Goal: Information Seeking & Learning: Learn about a topic

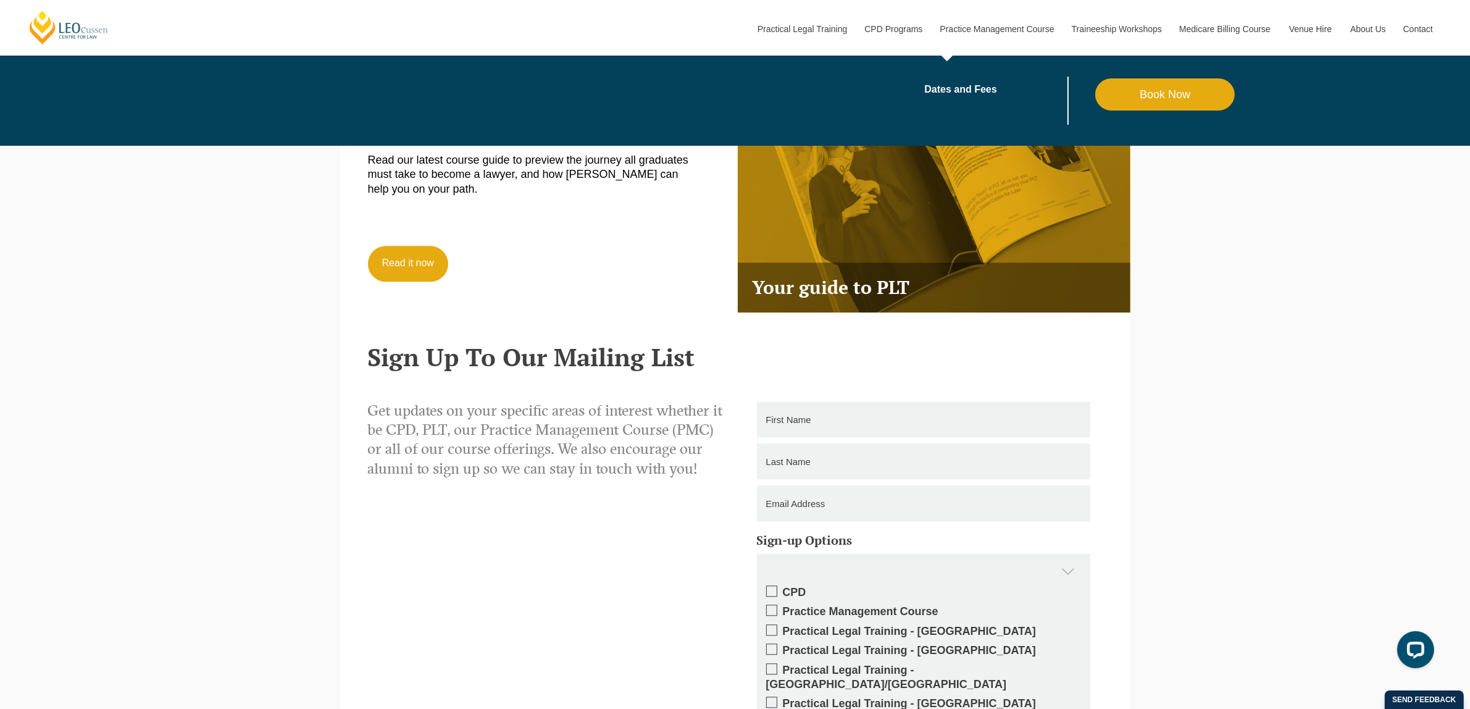
scroll to position [3627, 0]
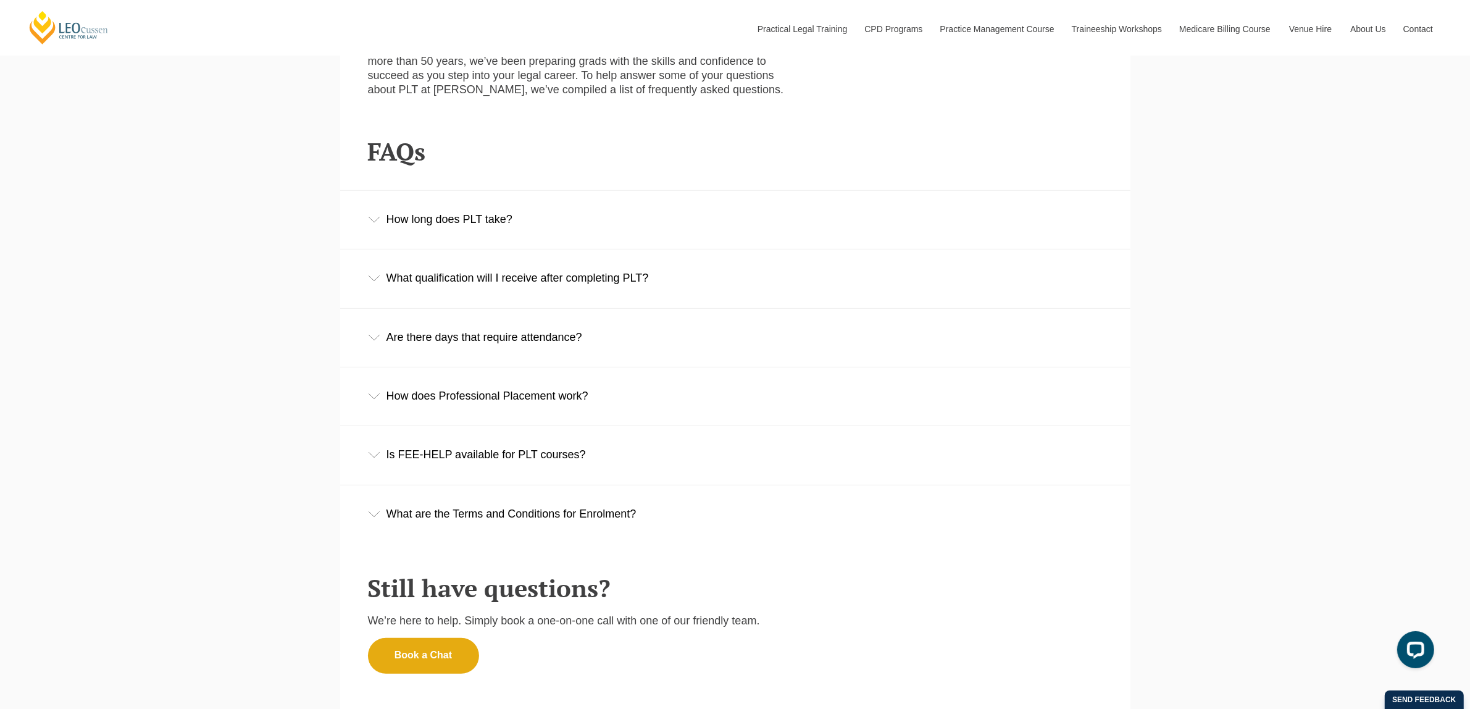
scroll to position [617, 0]
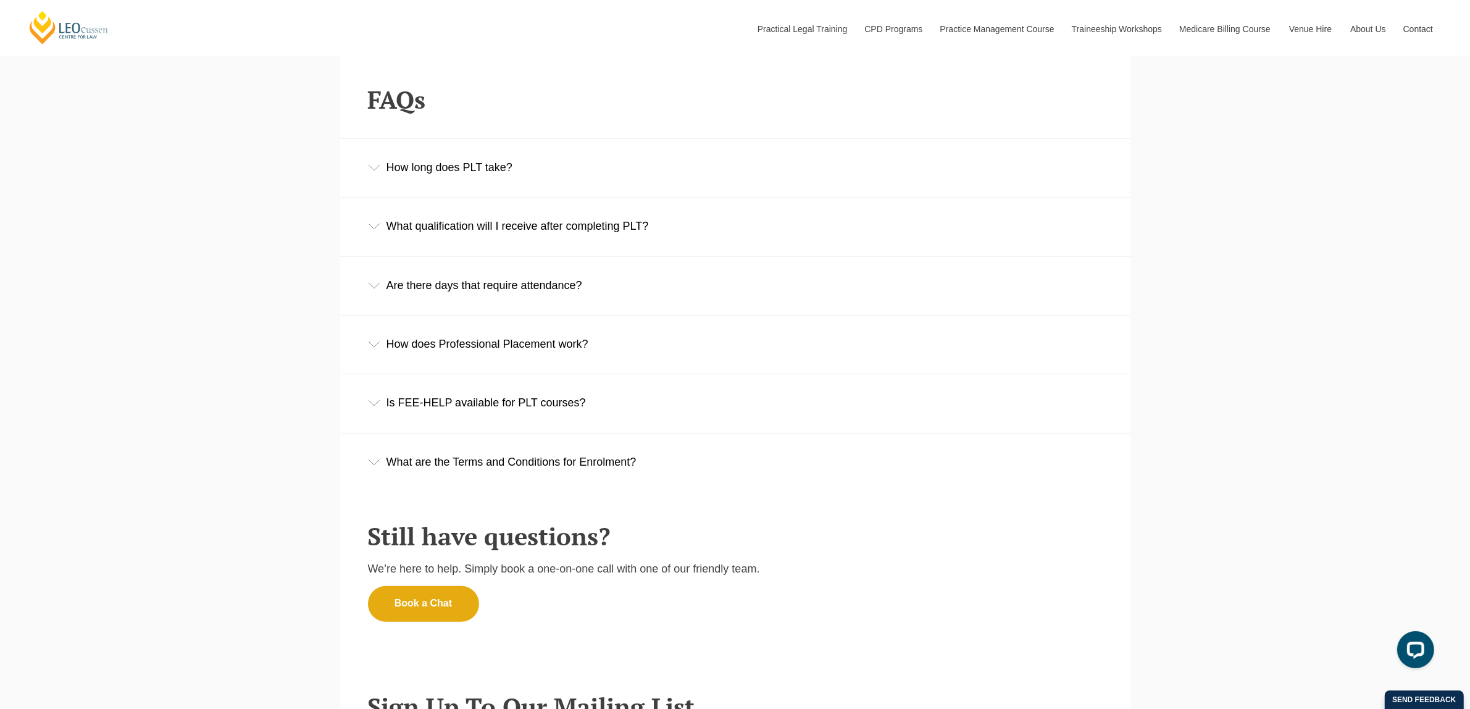
click at [496, 361] on div "How does Professional Placement work?" at bounding box center [735, 343] width 790 height 57
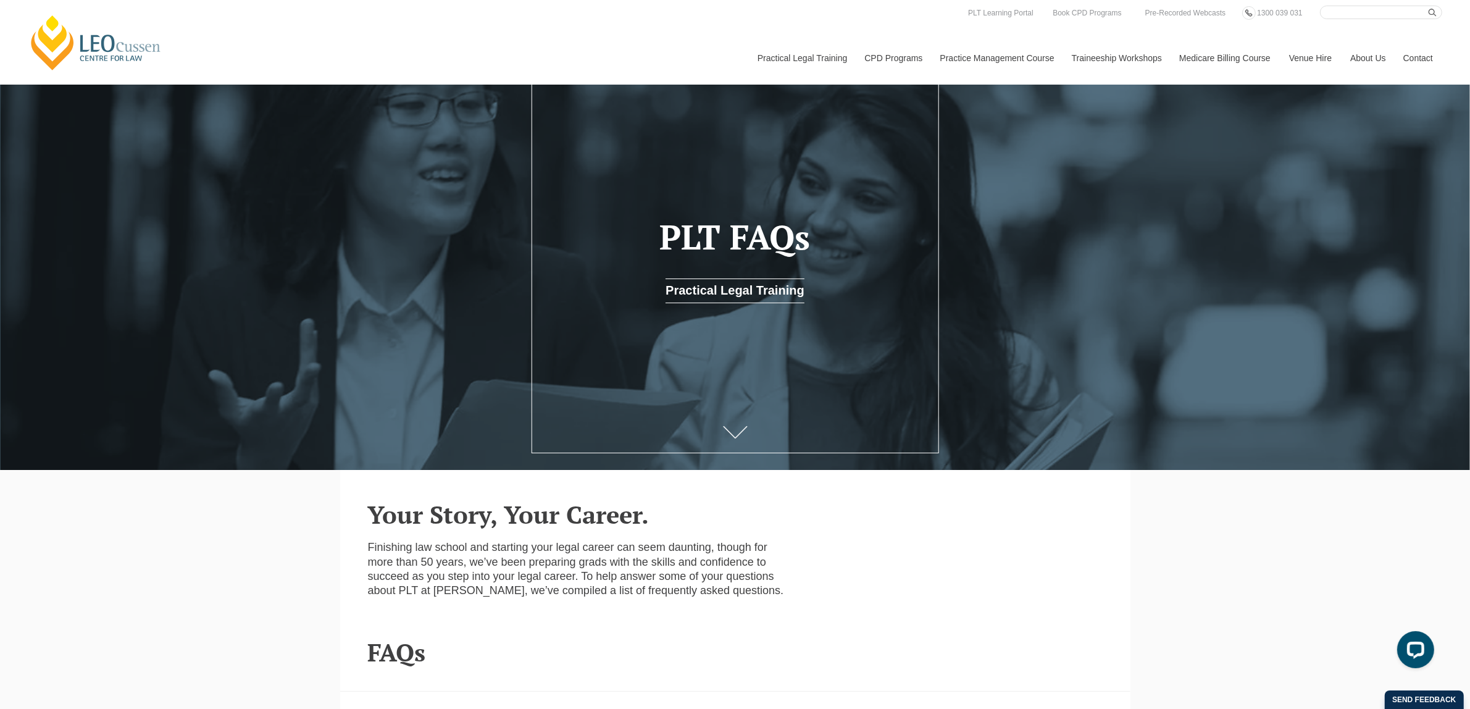
scroll to position [0, 0]
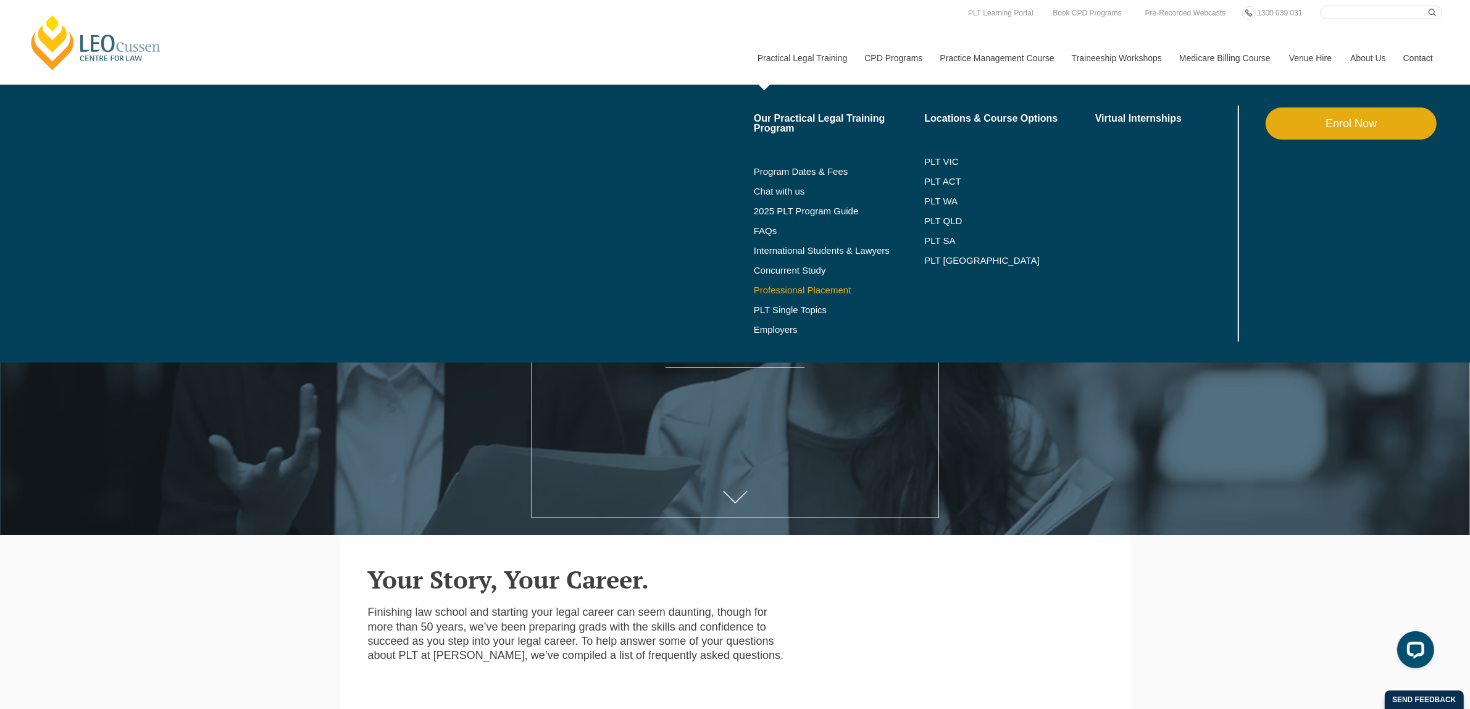
click at [804, 289] on link "Professional Placement" at bounding box center [839, 290] width 171 height 10
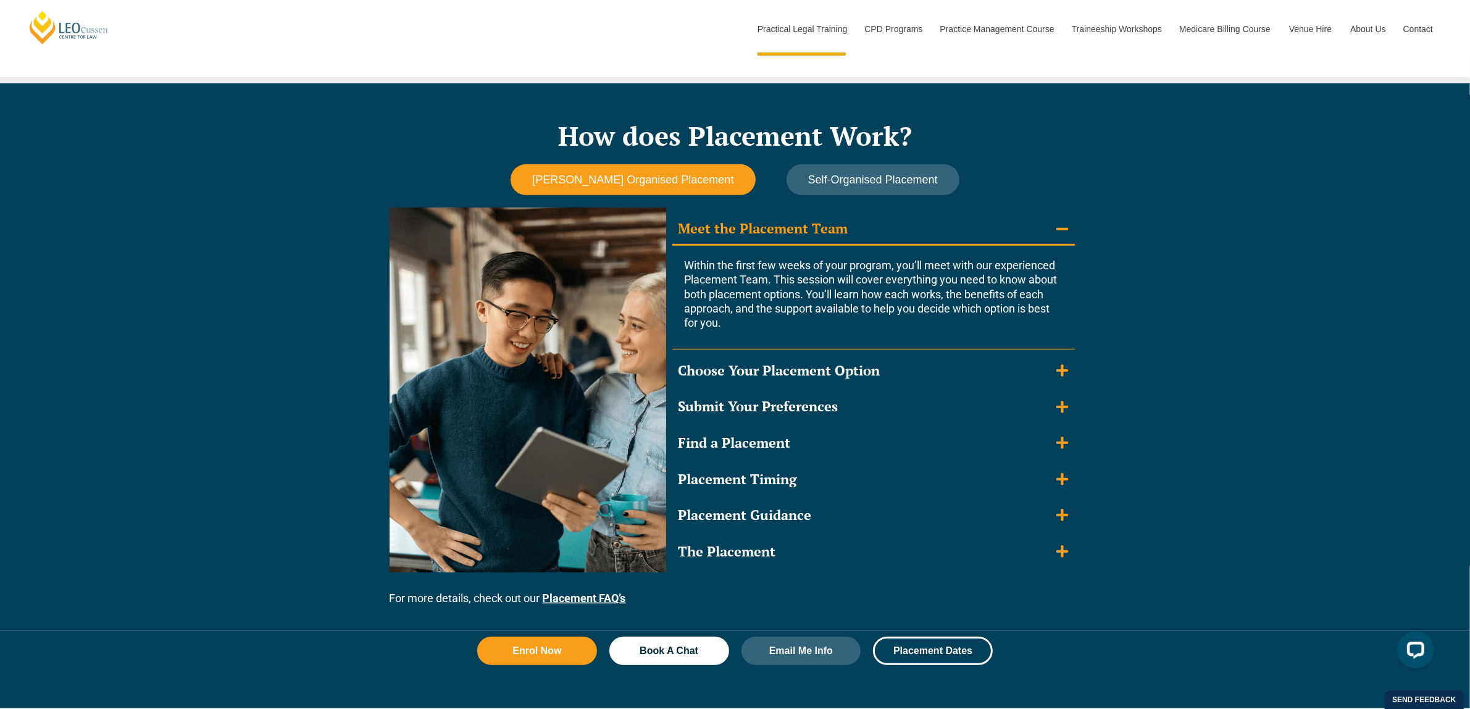
scroll to position [1080, 0]
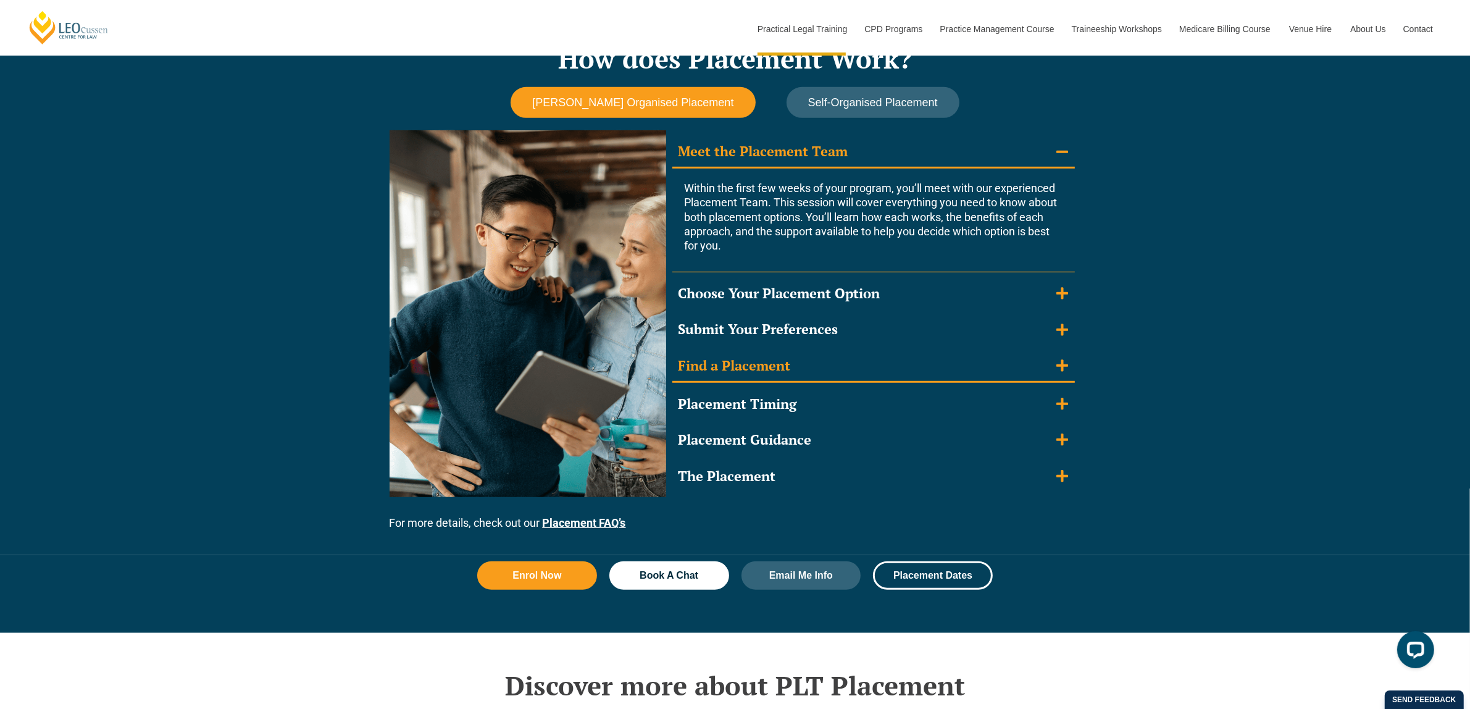
click at [841, 364] on summary "Find a Placement" at bounding box center [873, 367] width 402 height 32
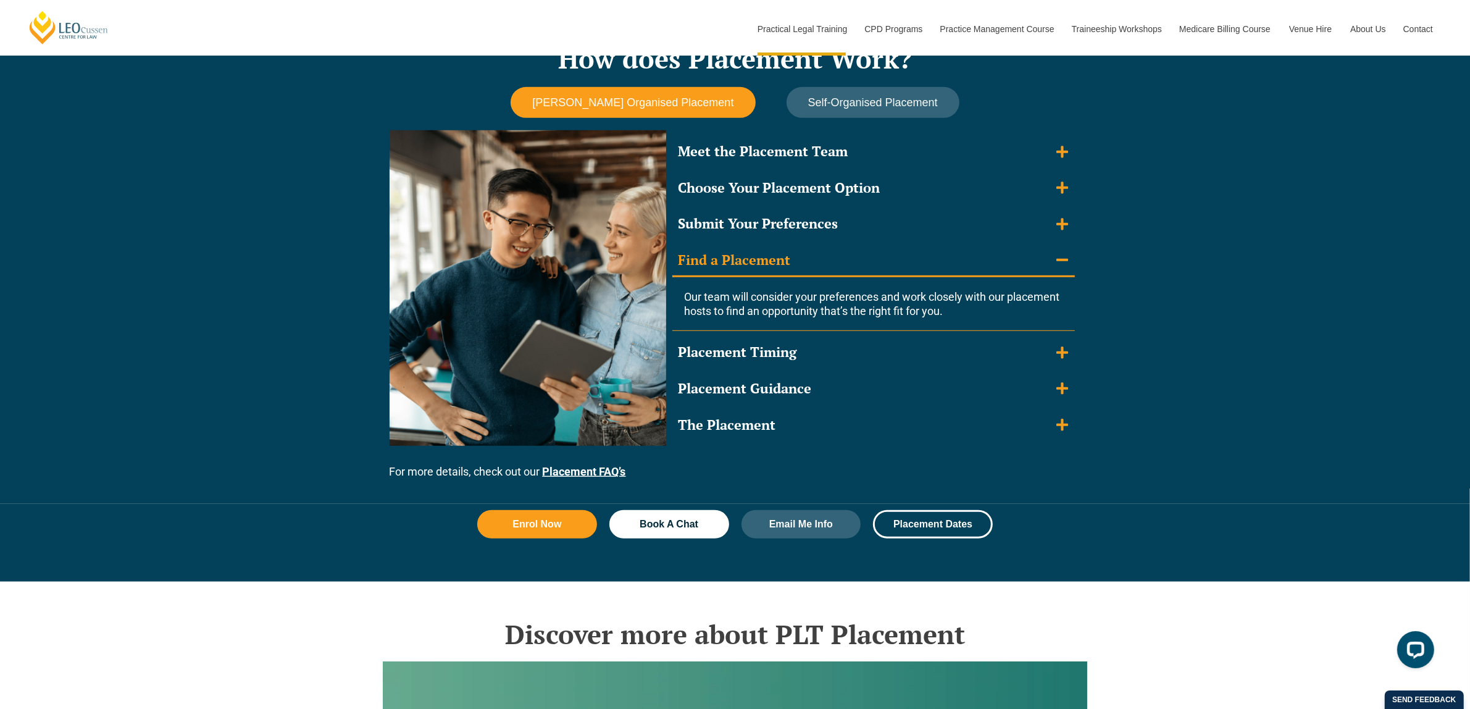
click at [841, 364] on summary "Placement Timing" at bounding box center [873, 352] width 402 height 30
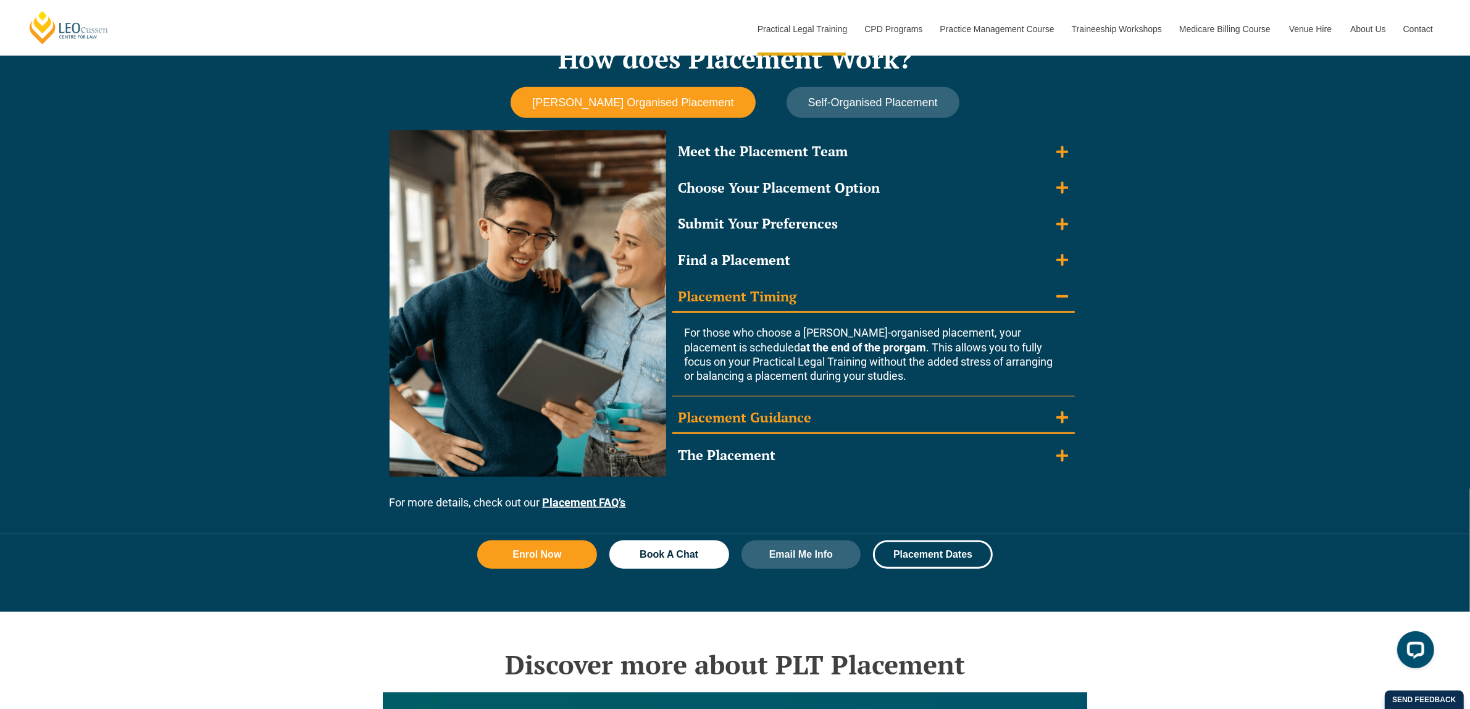
click at [853, 426] on summary "Placement Guidance" at bounding box center [873, 418] width 402 height 32
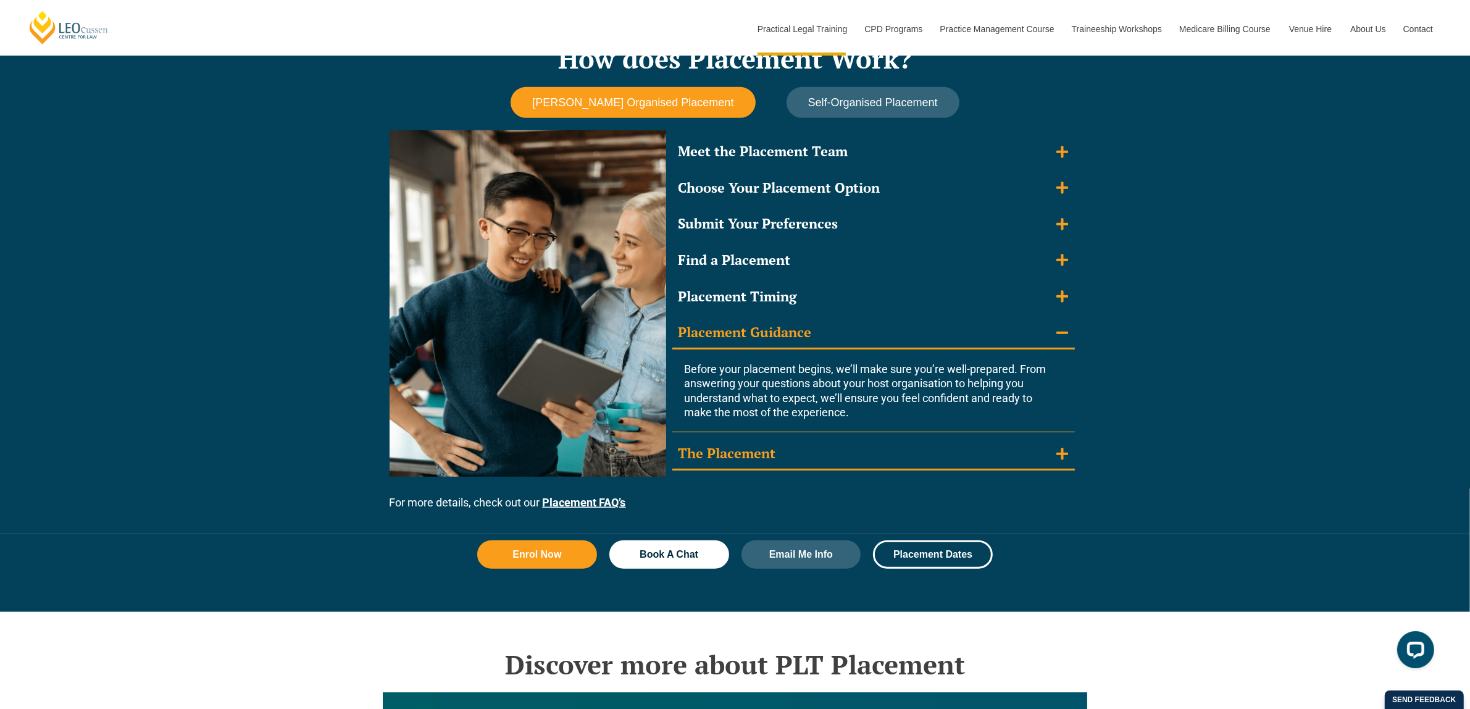
click at [848, 461] on summary "The Placement" at bounding box center [873, 454] width 402 height 32
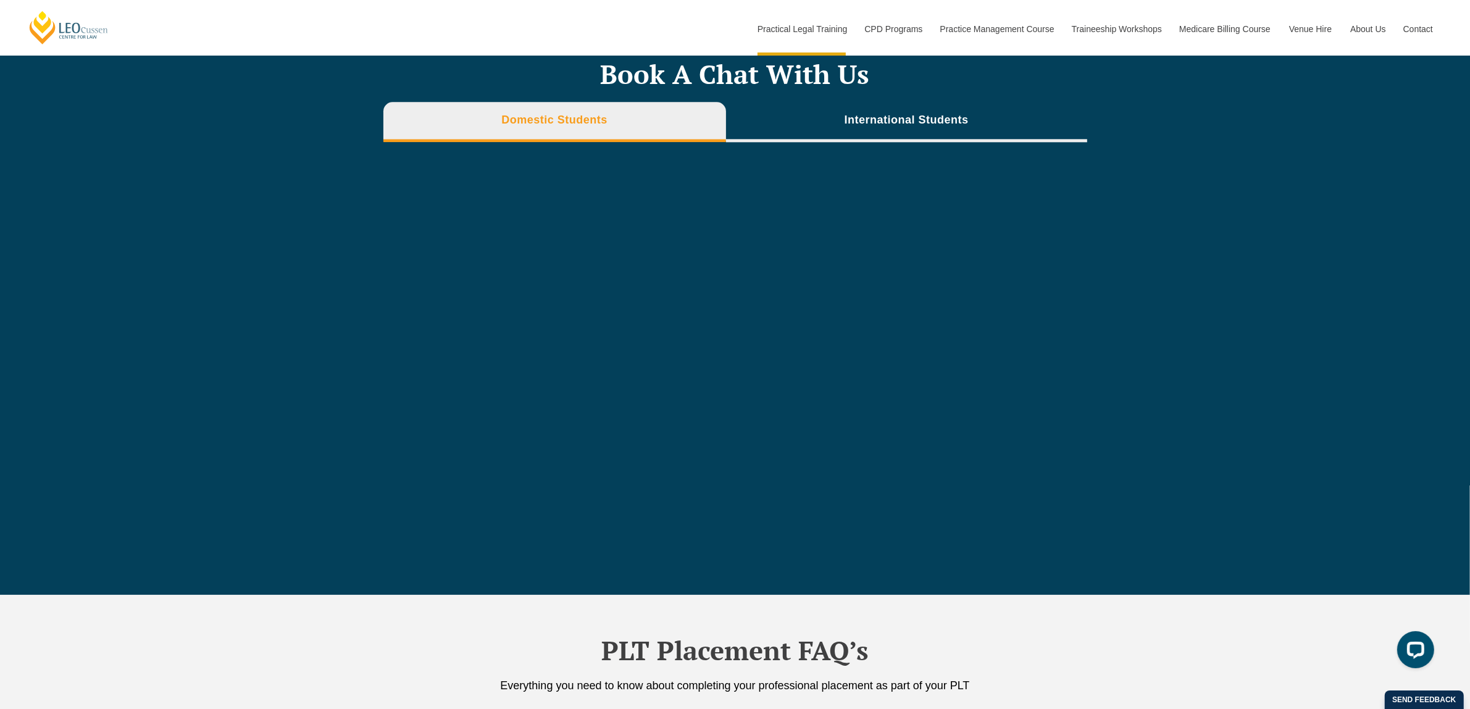
scroll to position [4242, 0]
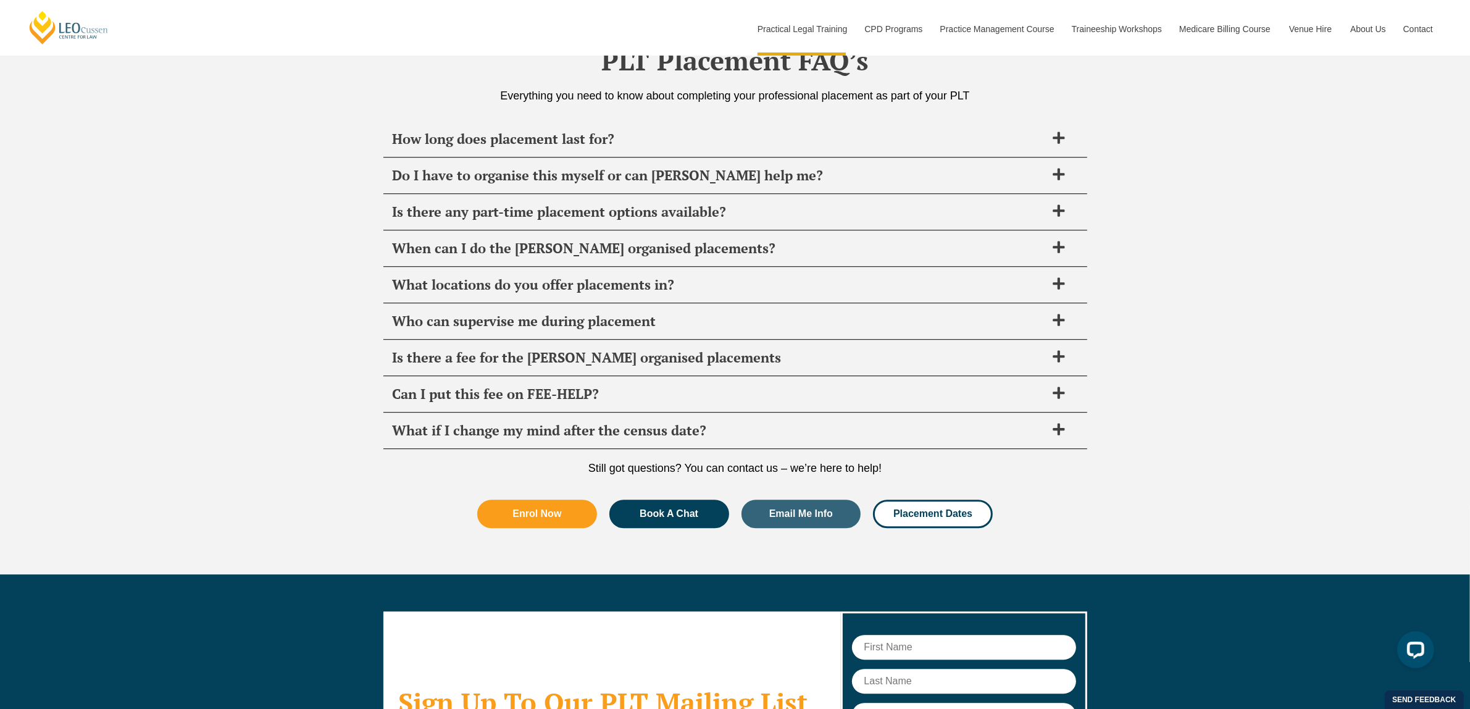
scroll to position [4360, 0]
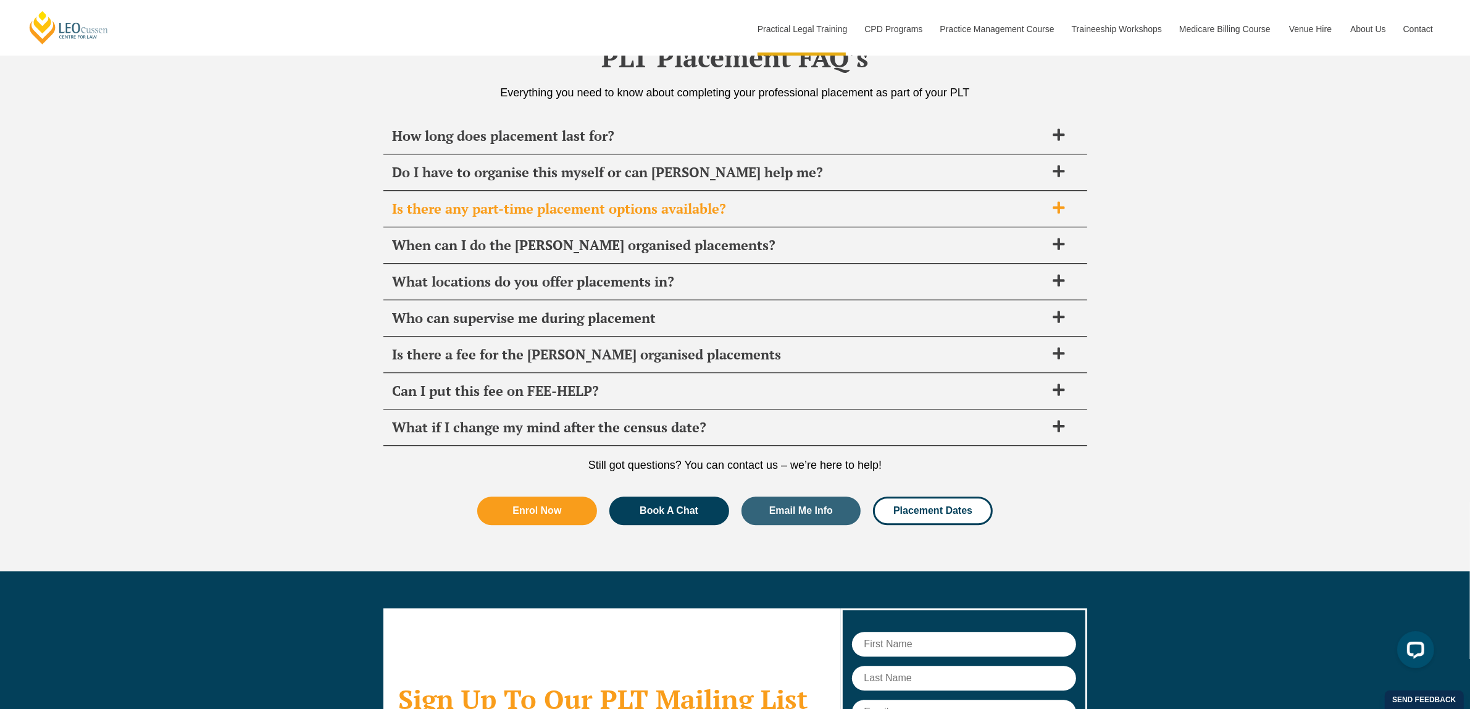
click at [873, 201] on span "Is there any part-time placement options available?" at bounding box center [719, 208] width 653 height 17
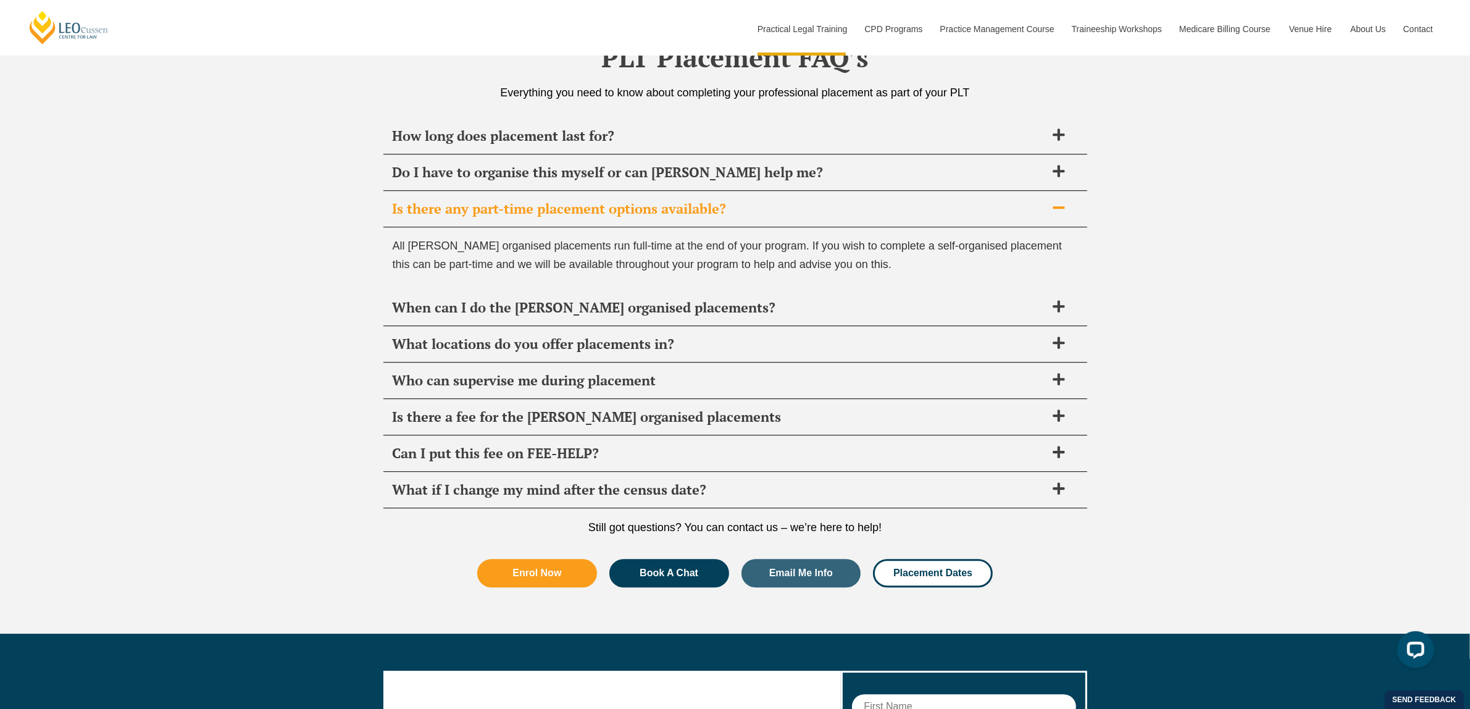
click at [873, 201] on span "Is there any part-time placement options available?" at bounding box center [719, 208] width 653 height 17
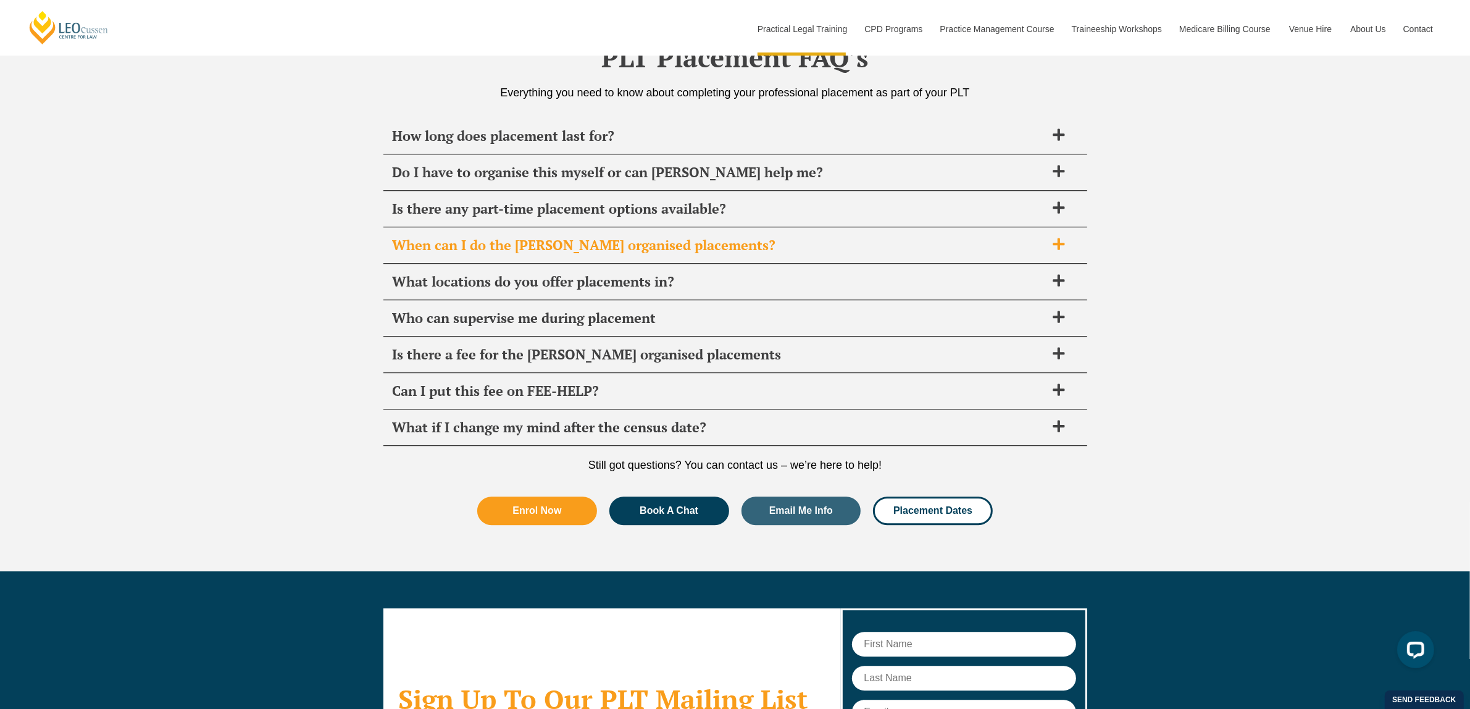
click at [856, 242] on span "When can I do the Leo Cussen organised placements?" at bounding box center [719, 244] width 653 height 17
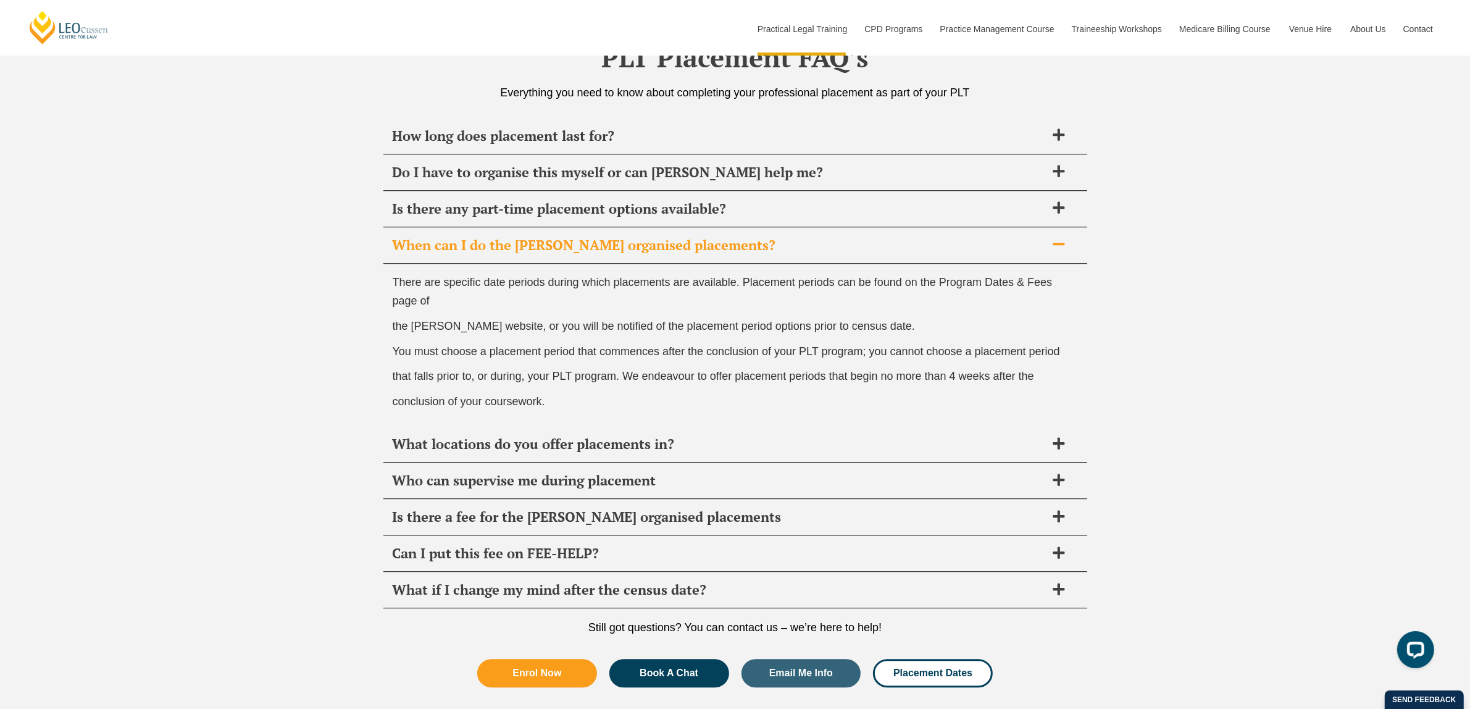
click at [856, 242] on span "When can I do the Leo Cussen organised placements?" at bounding box center [719, 244] width 653 height 17
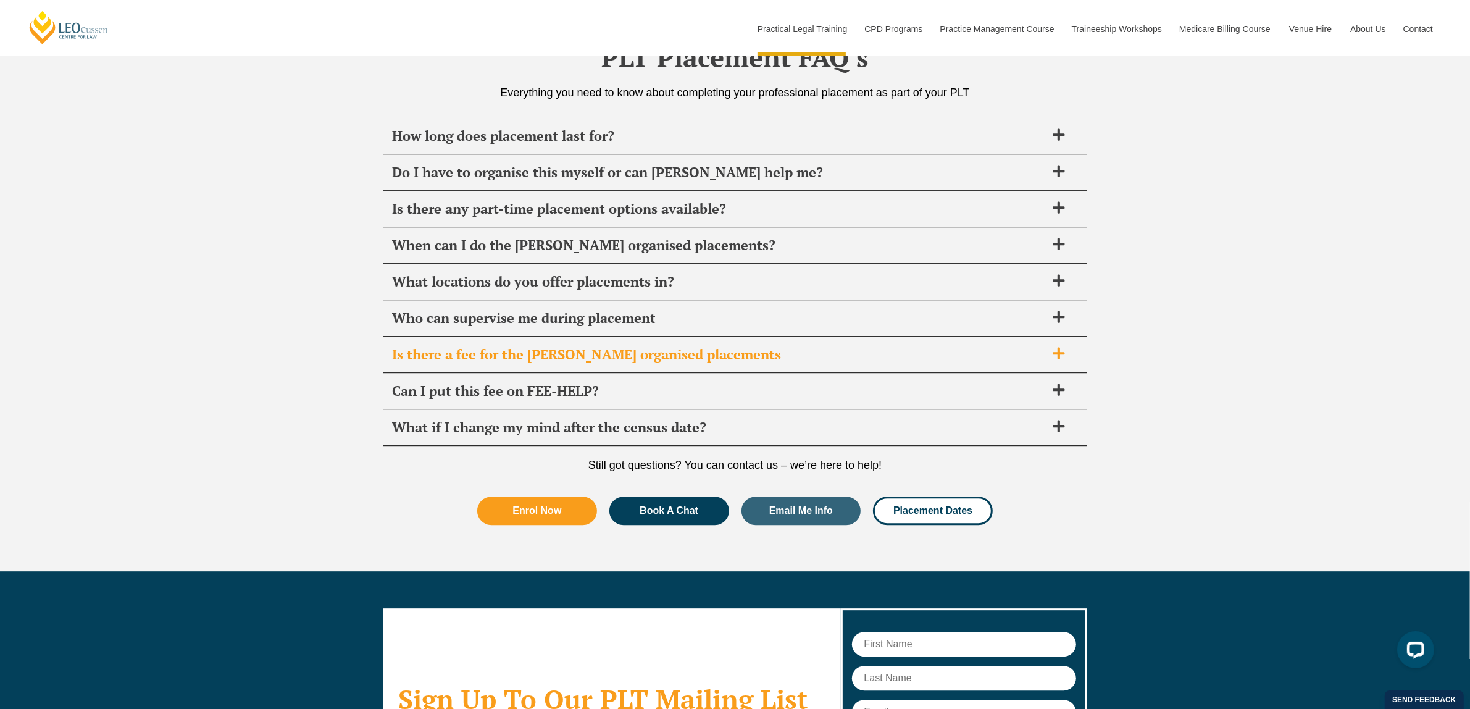
click at [835, 358] on span "Is there a fee for the Leo Cussen organised placements" at bounding box center [719, 354] width 653 height 17
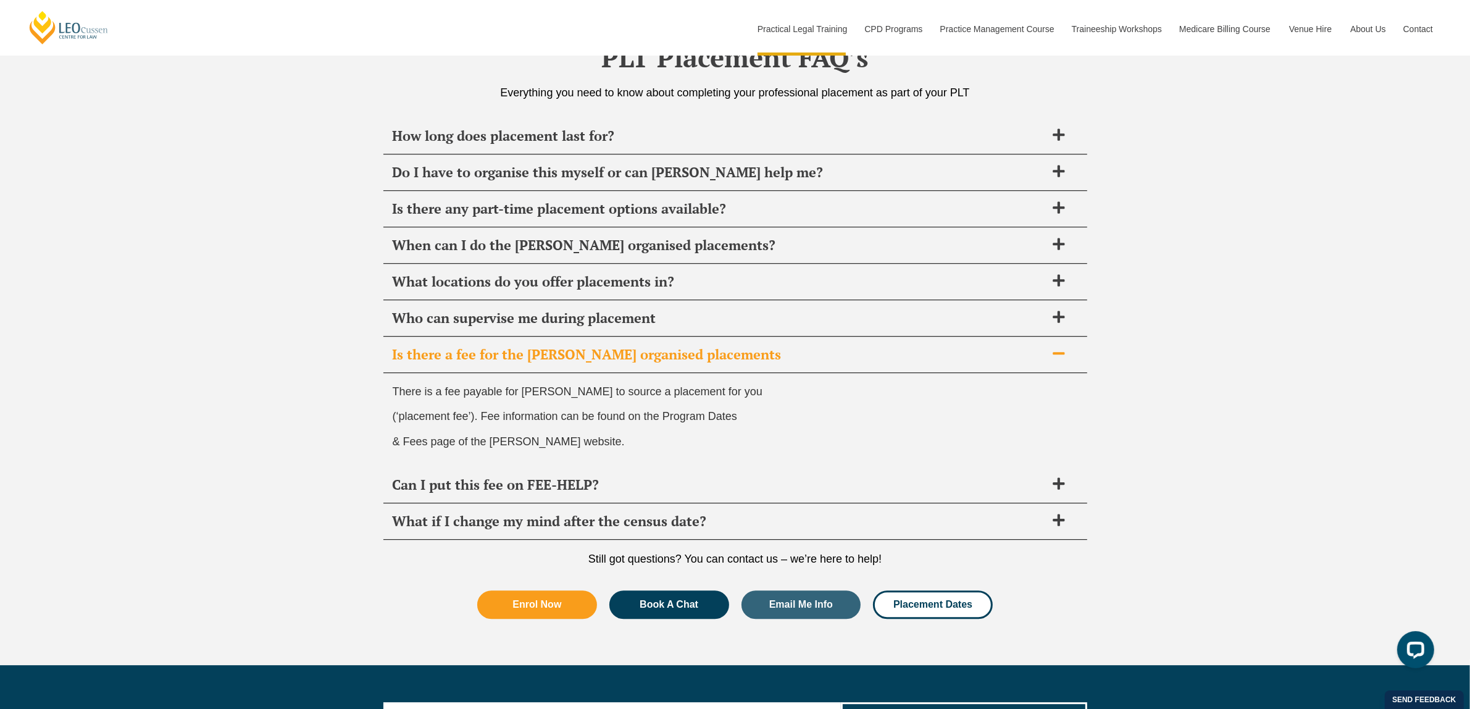
click at [835, 358] on span "Is there a fee for the Leo Cussen organised placements" at bounding box center [719, 354] width 653 height 17
